Goal: Task Accomplishment & Management: Manage account settings

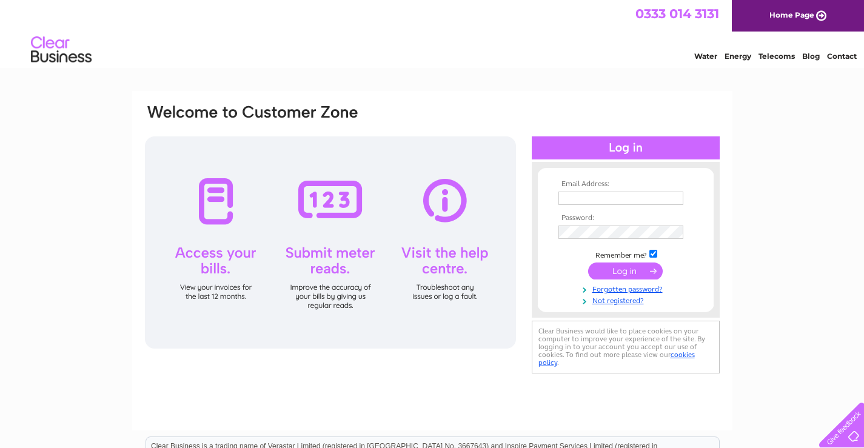
click at [604, 198] on input "text" at bounding box center [620, 198] width 125 height 13
type input "hannabarber13@gmail.com"
click at [588, 264] on input "submit" at bounding box center [625, 272] width 75 height 17
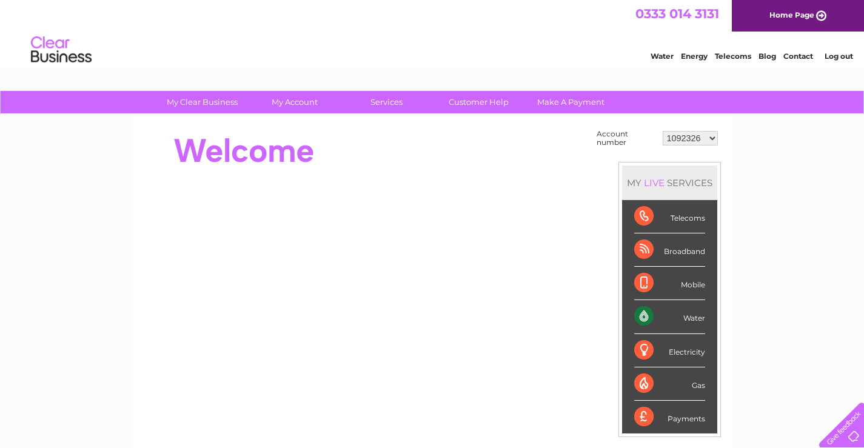
click at [713, 138] on select "1092326 30267097" at bounding box center [689, 138] width 55 height 15
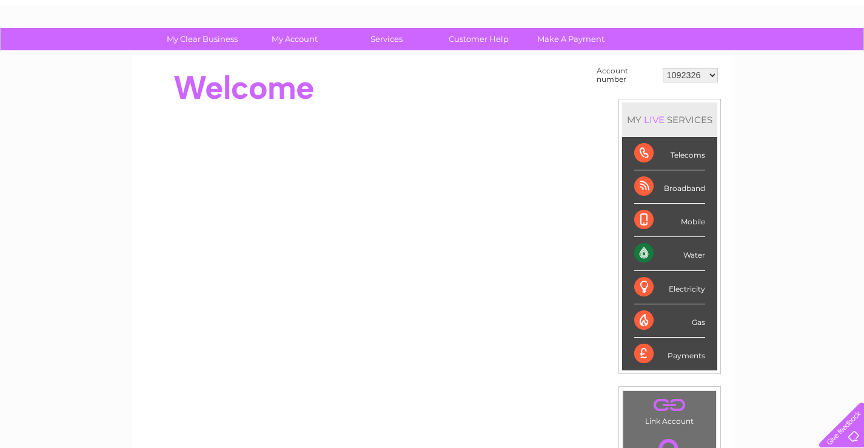
scroll to position [61, 0]
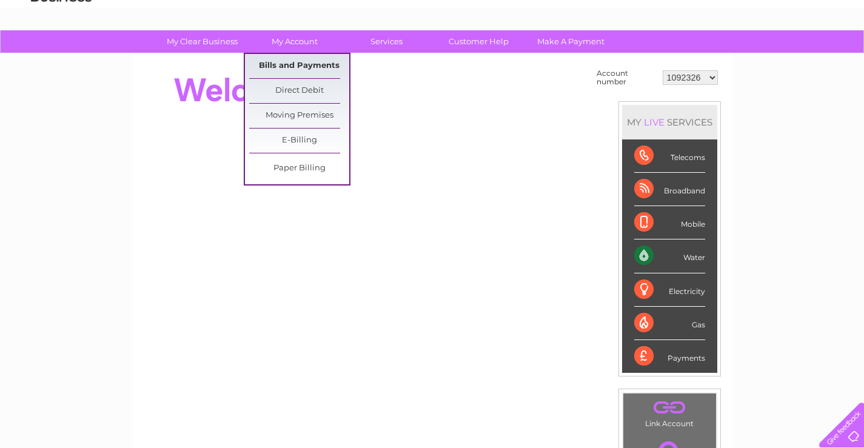
click at [307, 56] on link "Bills and Payments" at bounding box center [299, 66] width 100 height 24
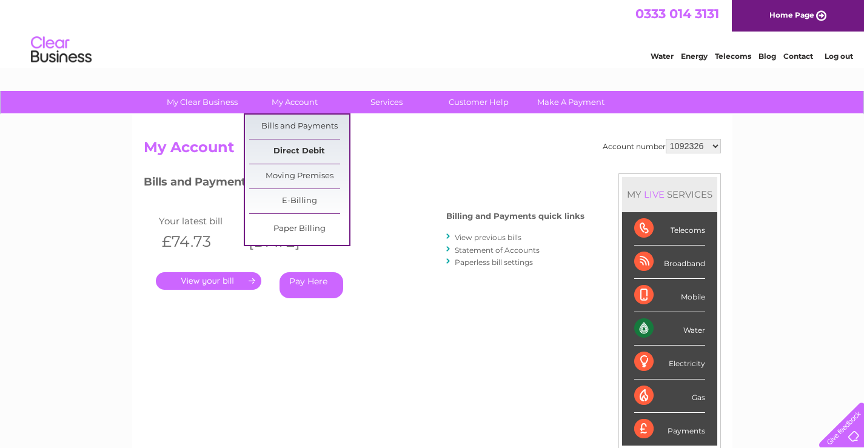
click at [316, 140] on link "Direct Debit" at bounding box center [299, 151] width 100 height 24
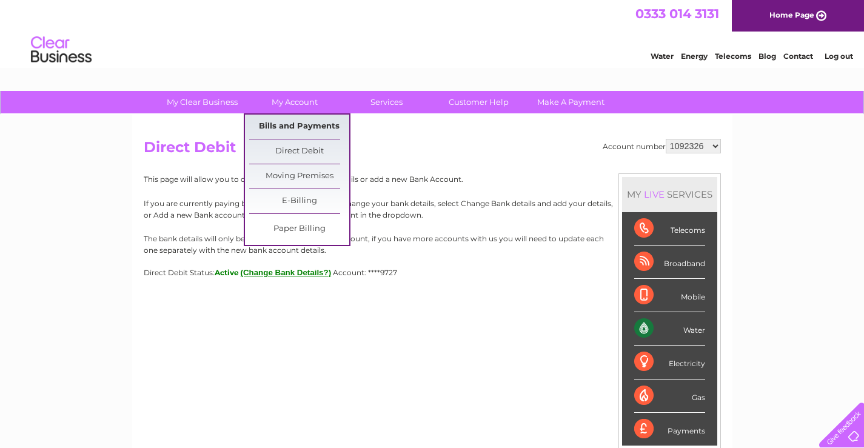
click at [290, 116] on link "Bills and Payments" at bounding box center [299, 127] width 100 height 24
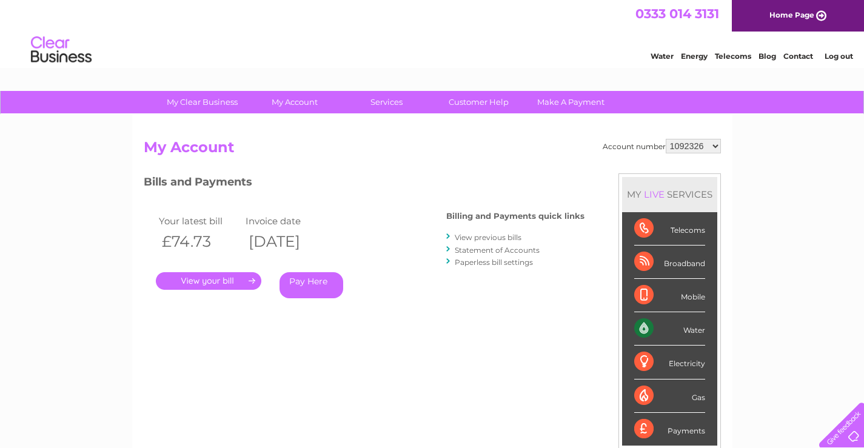
scroll to position [61, 0]
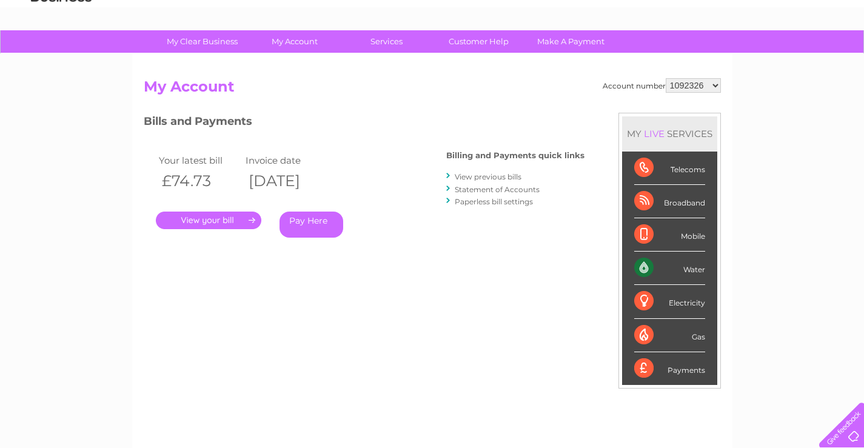
click at [212, 219] on link "." at bounding box center [208, 221] width 105 height 18
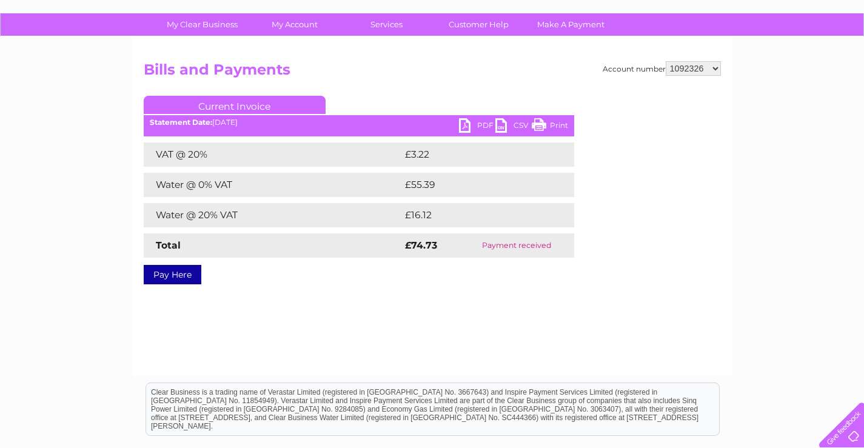
scroll to position [61, 0]
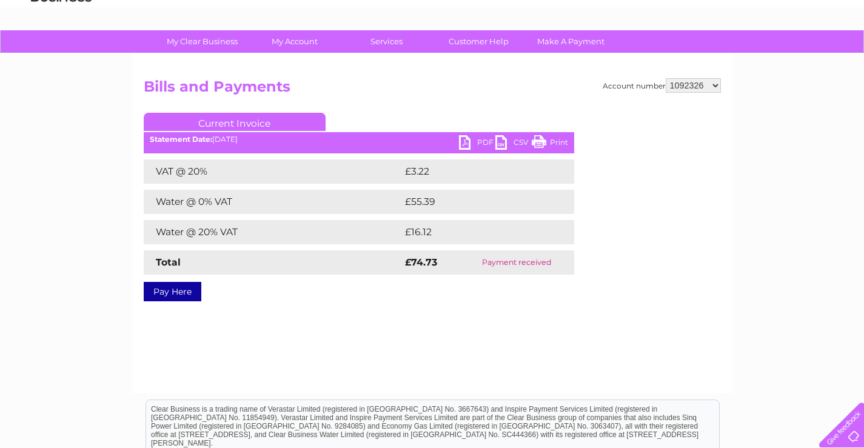
click at [541, 141] on link "Print" at bounding box center [550, 144] width 36 height 18
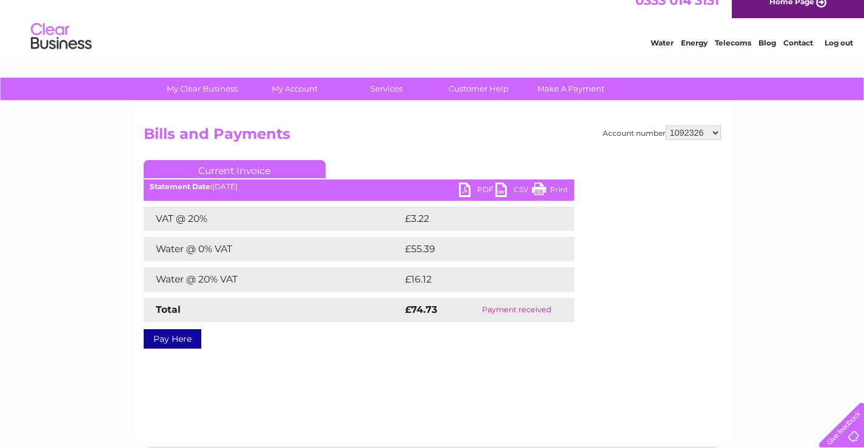
scroll to position [0, 0]
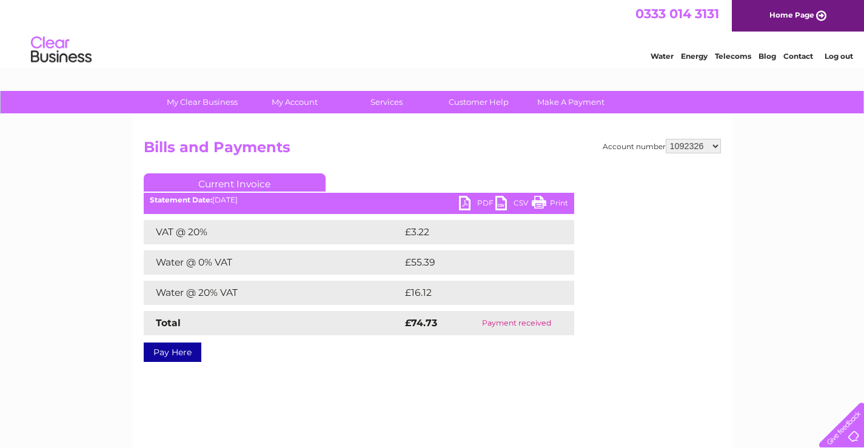
click at [705, 147] on select "1092326 30267097" at bounding box center [692, 146] width 55 height 15
select select "30267097"
click at [665, 139] on select "1092326 30267097" at bounding box center [692, 146] width 55 height 15
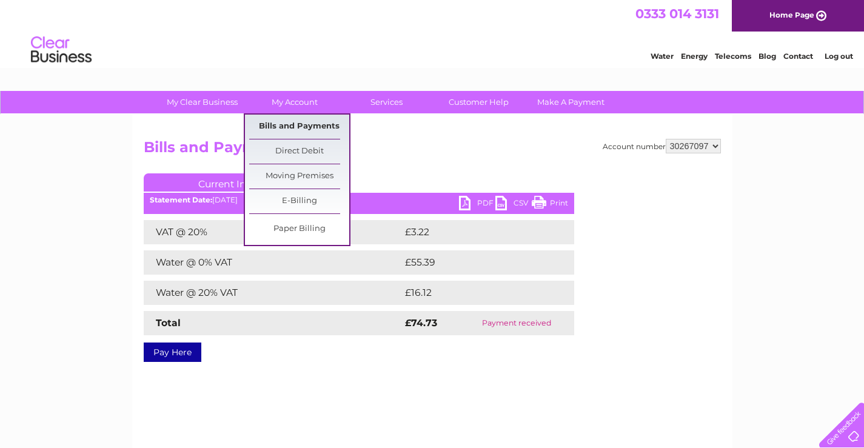
click at [298, 123] on link "Bills and Payments" at bounding box center [299, 127] width 100 height 24
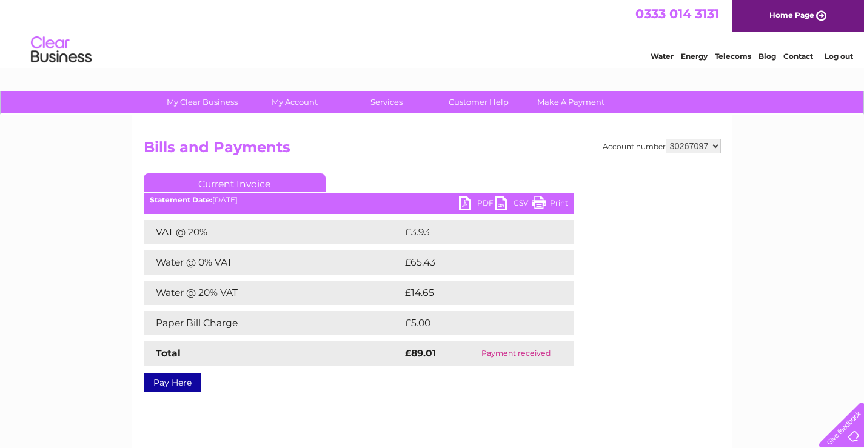
click at [837, 56] on link "Log out" at bounding box center [838, 56] width 28 height 9
